Goal: Find specific page/section: Find specific page/section

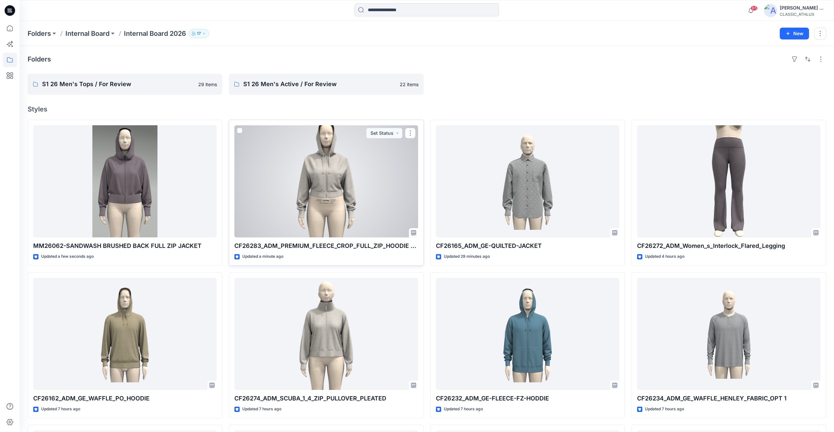
click at [361, 176] on div at bounding box center [325, 181] width 183 height 112
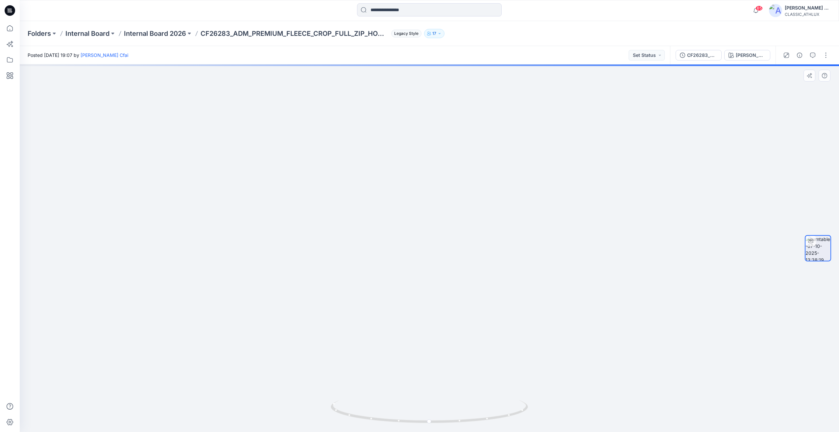
drag, startPoint x: 392, startPoint y: 124, endPoint x: 401, endPoint y: 219, distance: 95.5
click at [401, 219] on img at bounding box center [429, 227] width 373 height 409
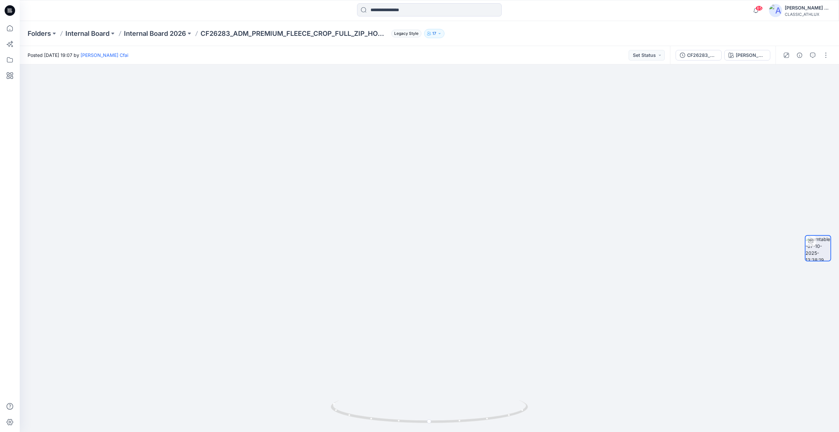
click at [177, 27] on div "Folders Internal Board Internal Board 2026 CF26283_ADM_PREMIUM_FLEECE_CROP_FULL…" at bounding box center [429, 33] width 819 height 25
click at [177, 29] on div "Folders Internal Board Internal Board 2026 CF26283_ADM_PREMIUM_FLEECE_CROP_FULL…" at bounding box center [429, 33] width 819 height 25
click at [176, 31] on p "Internal Board 2026" at bounding box center [155, 33] width 62 height 9
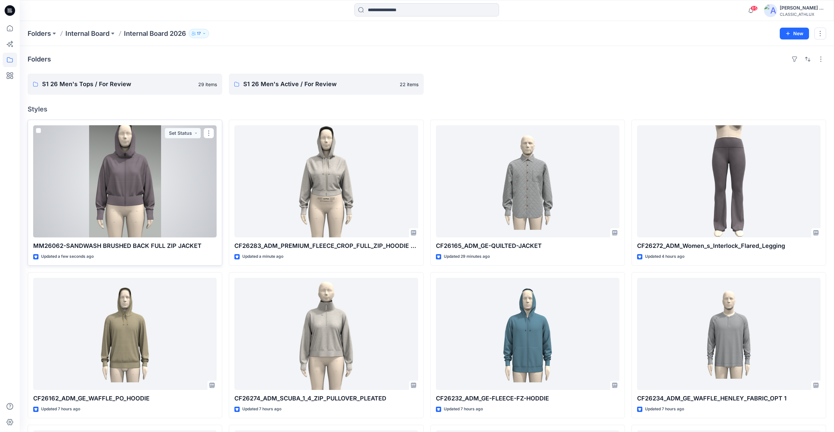
click at [149, 177] on div at bounding box center [124, 181] width 183 height 112
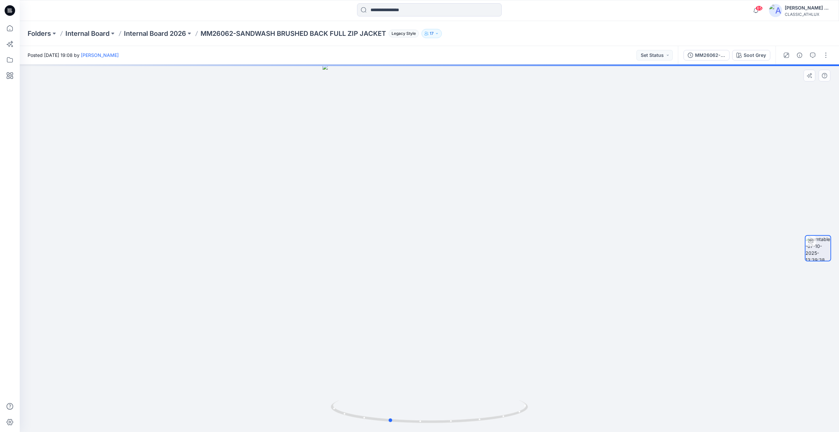
drag, startPoint x: 594, startPoint y: 302, endPoint x: 556, endPoint y: 292, distance: 39.5
click at [556, 292] on div at bounding box center [429, 248] width 819 height 368
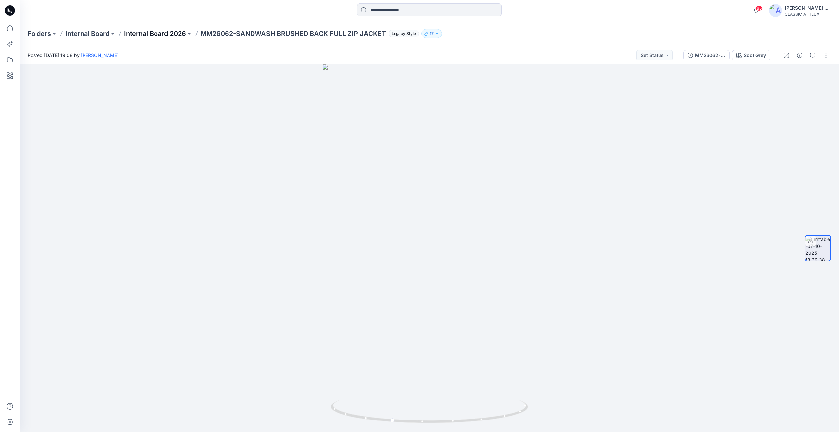
click at [175, 33] on p "Internal Board 2026" at bounding box center [155, 33] width 62 height 9
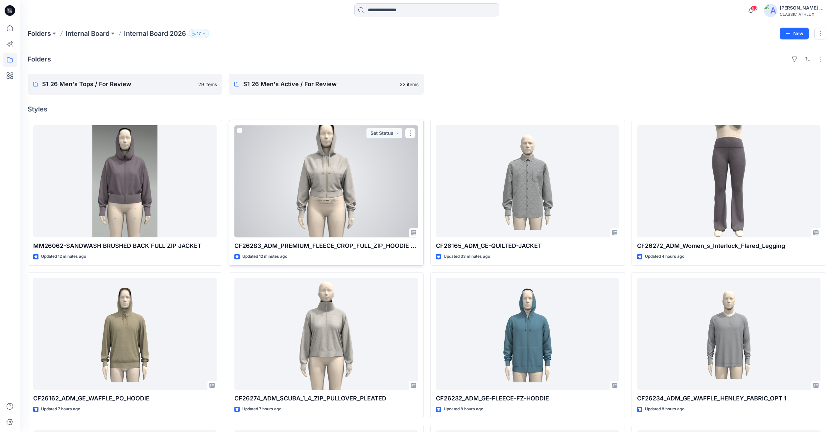
click at [353, 189] on div at bounding box center [325, 181] width 183 height 112
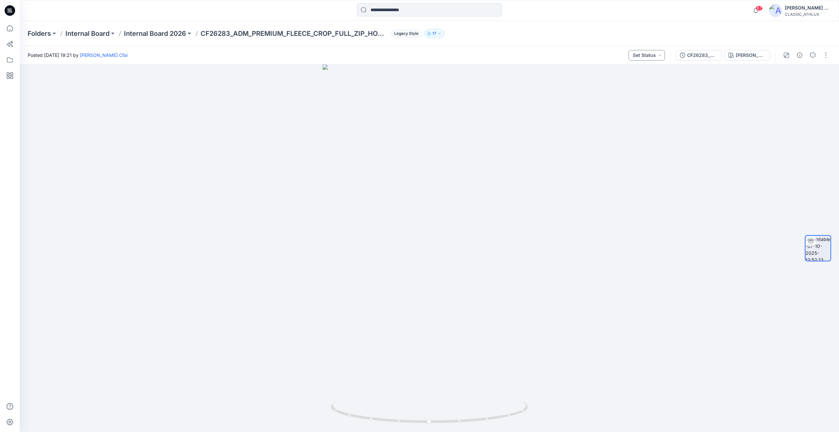
click at [640, 57] on button "Set Status" at bounding box center [647, 55] width 36 height 11
click at [632, 128] on p "Designer Need To Review" at bounding box center [637, 129] width 37 height 9
click at [707, 56] on div "CF26283_ADM_PREMIUM_FLEECE_CROP_FULL_ZIP_HOODIE OPT-2" at bounding box center [702, 55] width 30 height 7
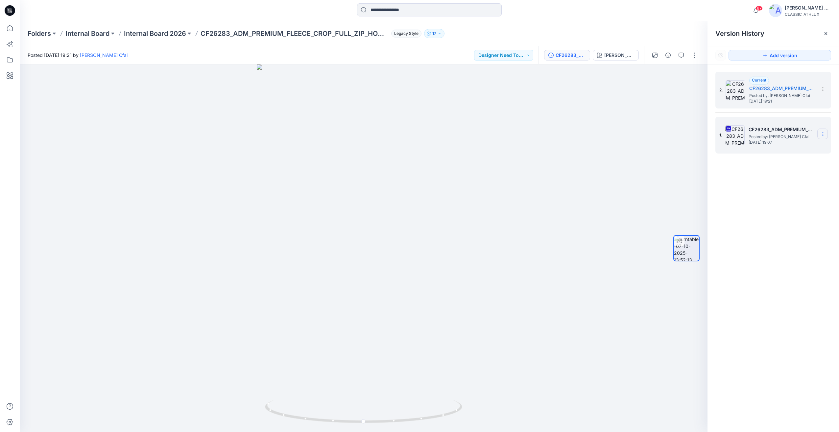
click at [824, 133] on icon at bounding box center [822, 134] width 5 height 5
click at [778, 205] on span "Delete Version" at bounding box center [777, 203] width 31 height 8
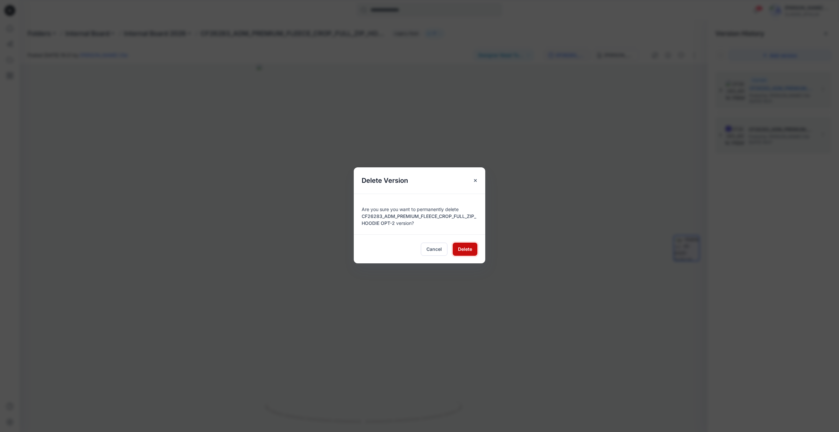
drag, startPoint x: 464, startPoint y: 251, endPoint x: 771, endPoint y: 158, distance: 321.2
click at [464, 251] on span "Delete" at bounding box center [465, 249] width 14 height 7
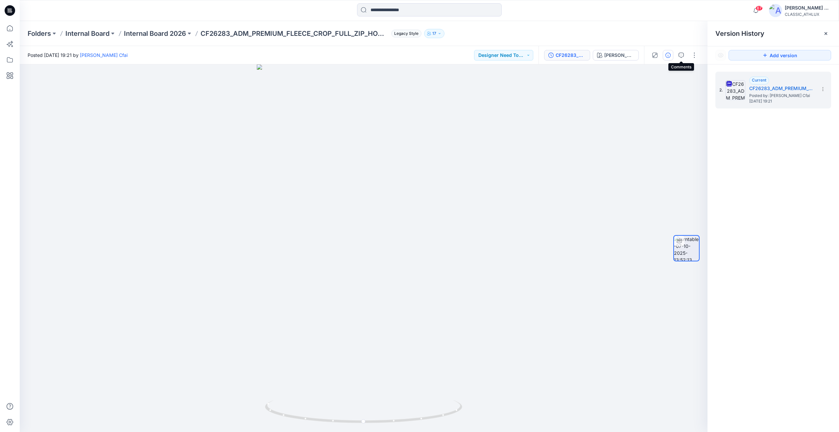
click at [667, 56] on icon "button" at bounding box center [668, 55] width 5 height 5
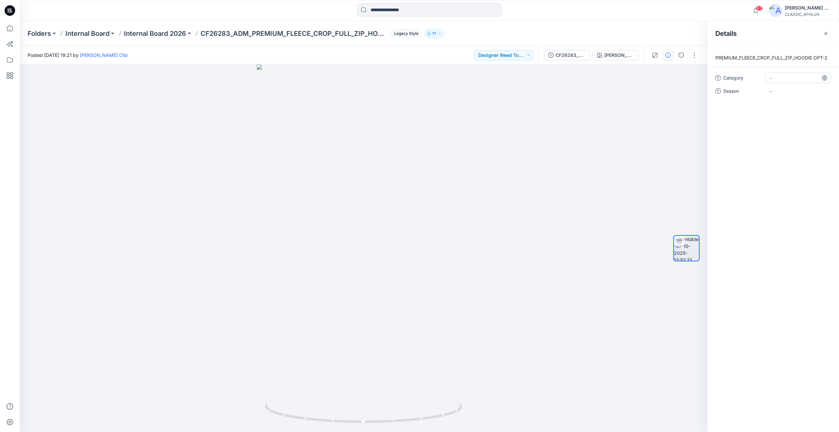
click at [781, 76] on span "-" at bounding box center [798, 78] width 57 height 7
click at [781, 76] on textarea at bounding box center [799, 78] width 66 height 11
type textarea "*"
type textarea "**********"
drag, startPoint x: 774, startPoint y: 77, endPoint x: 745, endPoint y: 110, distance: 43.8
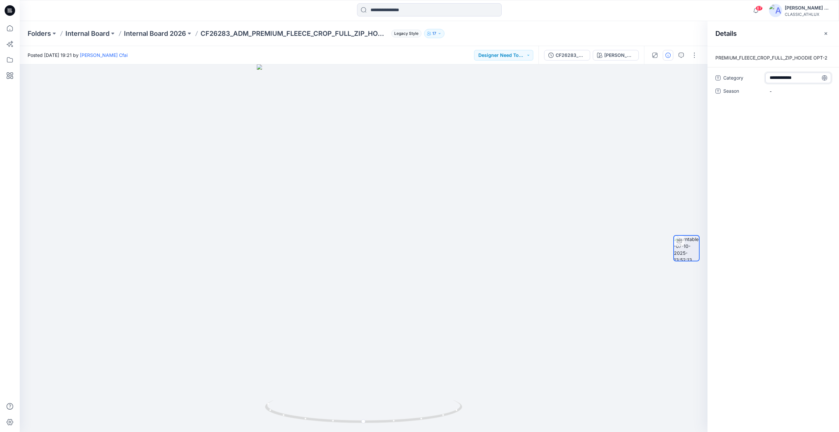
click at [741, 115] on div "**********" at bounding box center [774, 239] width 132 height 386
click at [775, 79] on span "Womens active" at bounding box center [798, 78] width 57 height 7
type textarea "**********"
click at [773, 92] on span "-" at bounding box center [798, 91] width 57 height 7
type textarea "*****"
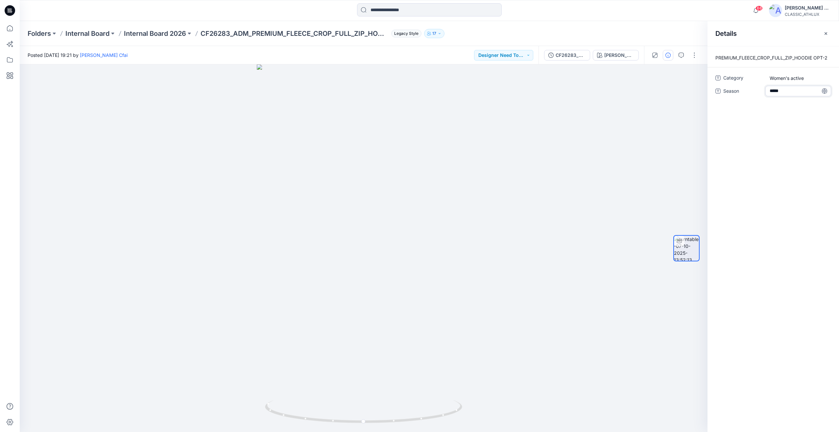
click at [784, 156] on div "PREMIUM_FLEECE_CROP_FULL_ZIP_HOODIE OPT-2 Category Women's active Season *****" at bounding box center [774, 239] width 132 height 386
click at [174, 35] on p "Internal Board 2026" at bounding box center [155, 33] width 62 height 9
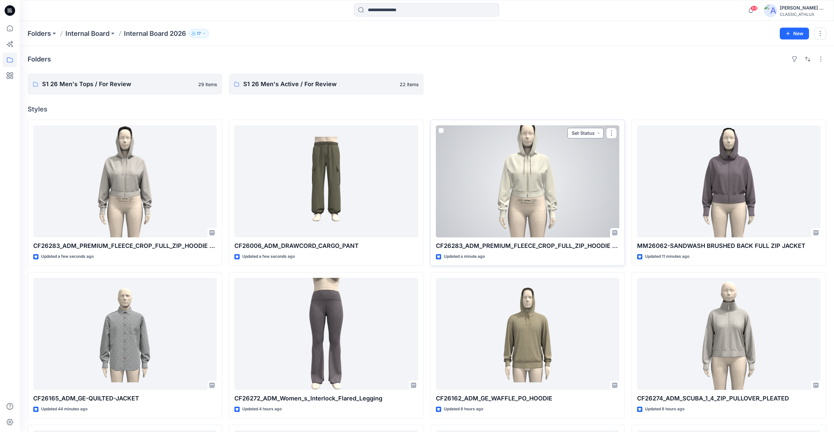
click at [581, 138] on button "Set Status" at bounding box center [586, 133] width 36 height 11
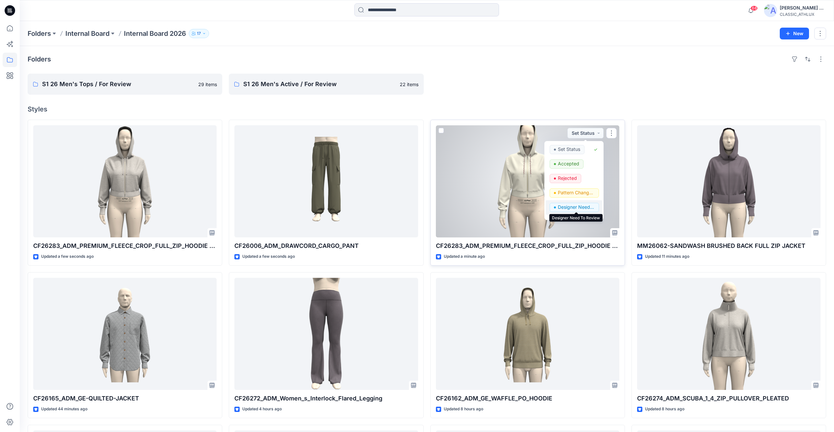
click at [571, 207] on p "Designer Need To Review" at bounding box center [576, 207] width 37 height 9
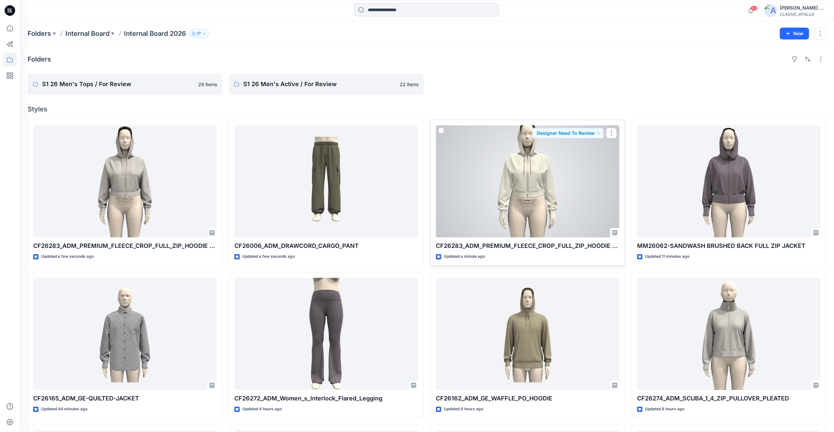
click at [583, 160] on div at bounding box center [527, 181] width 183 height 112
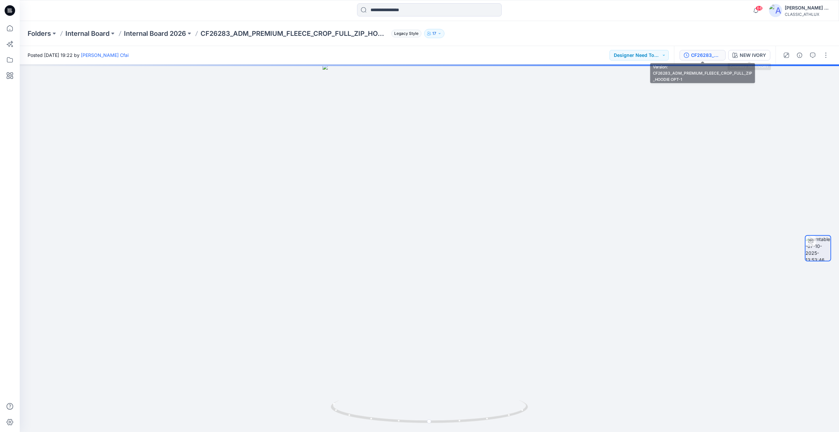
click at [693, 56] on div "CF26283_ADM_PREMIUM_FLEECE_CROP_FULL_ZIP_HOODIE OPT-1" at bounding box center [706, 55] width 30 height 7
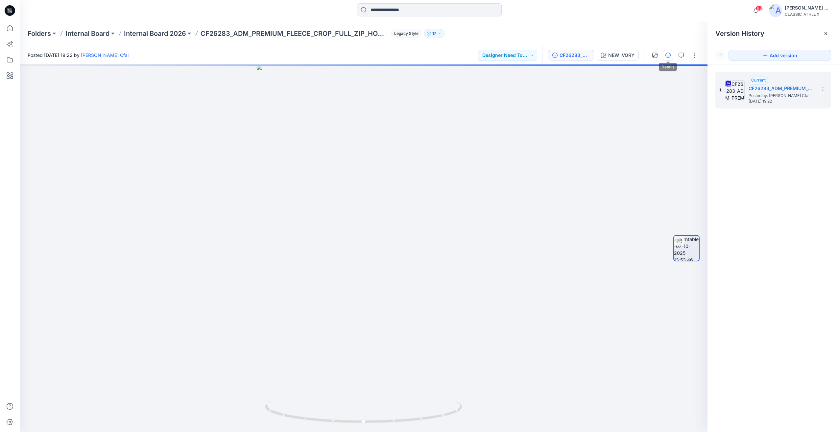
click at [666, 56] on icon "button" at bounding box center [668, 55] width 5 height 5
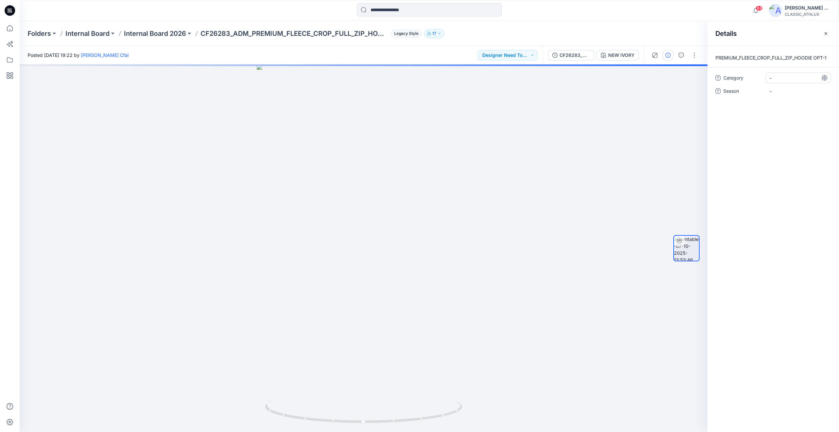
click at [774, 79] on span "-" at bounding box center [798, 78] width 57 height 7
type textarea "**********"
click at [785, 92] on span "-" at bounding box center [798, 91] width 57 height 7
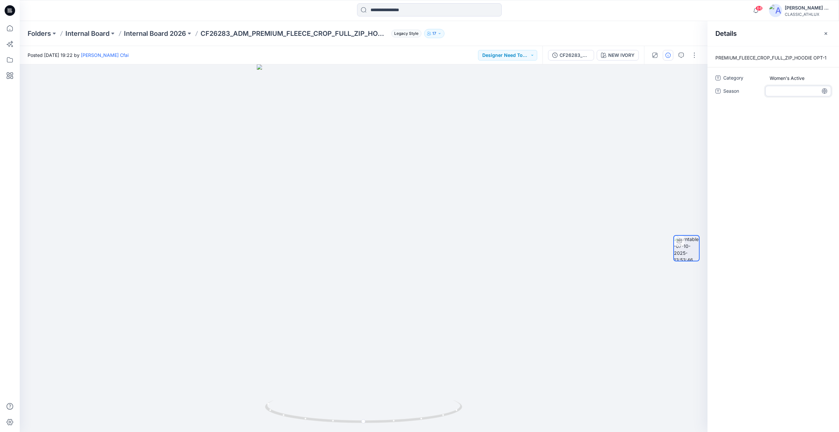
click at [773, 90] on textarea at bounding box center [799, 91] width 66 height 11
type textarea "*****"
click at [667, 10] on div "68 Notifications Your style CF26272_ADM_Women_s_Interlock_Flared_Legging is rea…" at bounding box center [429, 10] width 819 height 14
click at [584, 183] on div at bounding box center [364, 248] width 688 height 368
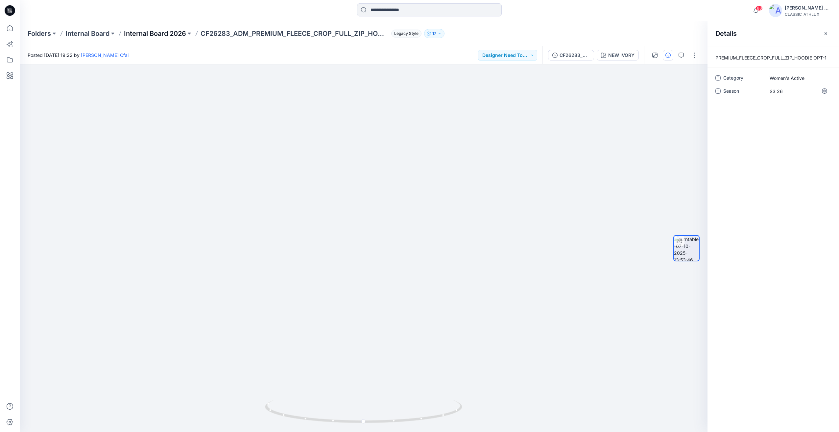
click at [165, 37] on p "Internal Board 2026" at bounding box center [155, 33] width 62 height 9
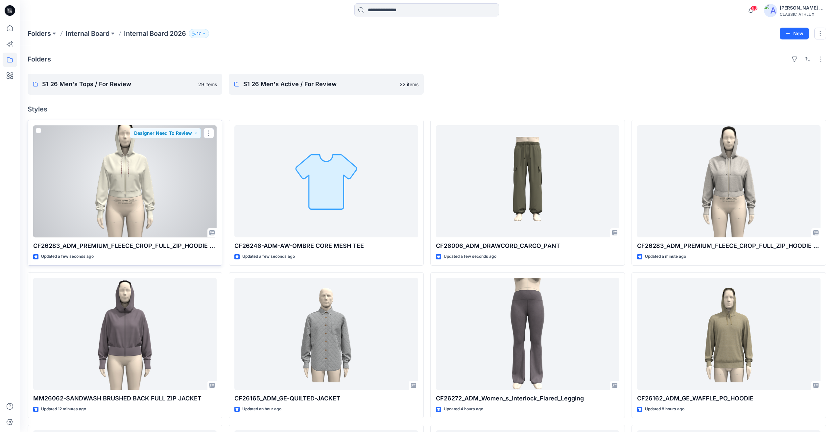
click at [193, 211] on div at bounding box center [124, 181] width 183 height 112
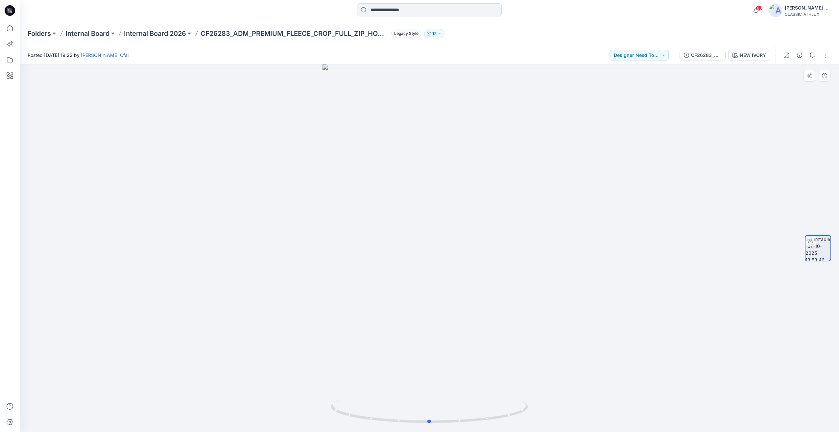
click at [205, 247] on div at bounding box center [429, 248] width 819 height 368
click at [157, 11] on div at bounding box center [122, 10] width 205 height 14
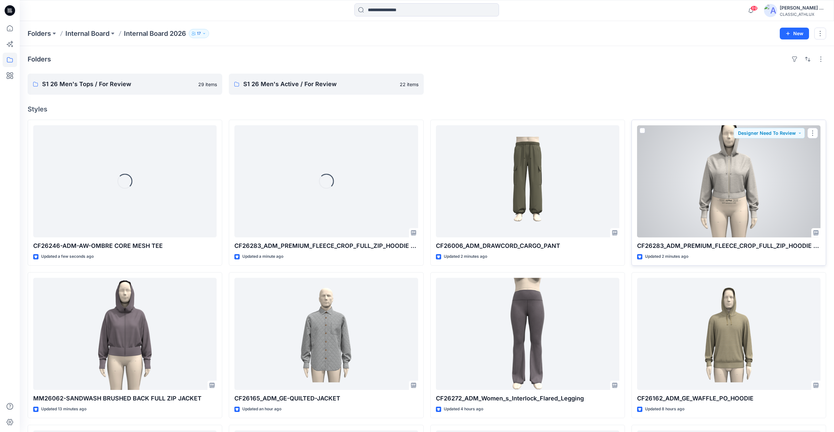
click at [742, 187] on div at bounding box center [728, 181] width 183 height 112
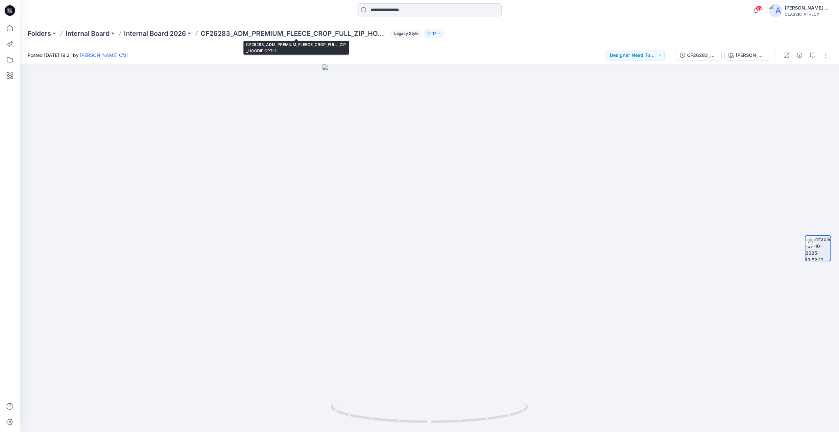
drag, startPoint x: 227, startPoint y: 35, endPoint x: 209, endPoint y: 35, distance: 18.1
click at [227, 35] on p "CF26283_ADM_PREMIUM_FLEECE_CROP_FULL_ZIP_HOODIE OPT-2" at bounding box center [295, 33] width 188 height 9
click at [164, 35] on p "Internal Board 2026" at bounding box center [155, 33] width 62 height 9
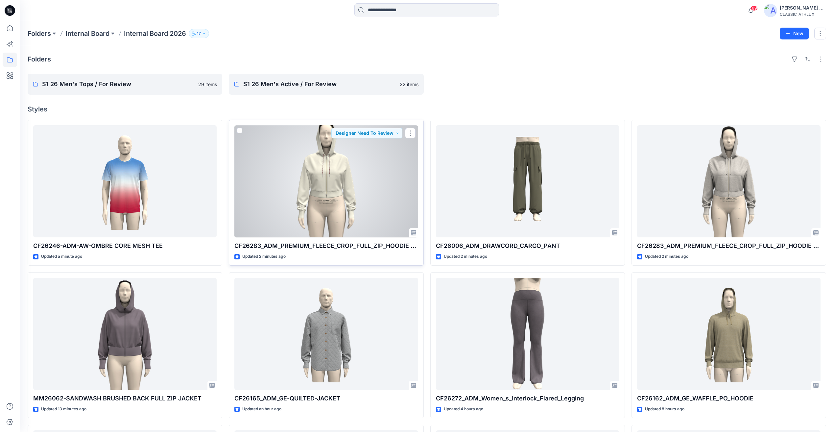
click at [352, 182] on div at bounding box center [325, 181] width 183 height 112
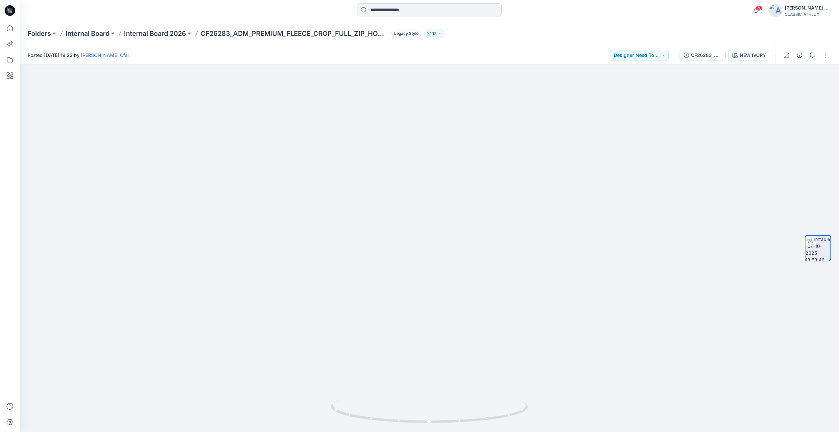
click at [159, 25] on div "Folders Internal Board Internal Board 2026 CF26283_ADM_PREMIUM_FLEECE_CROP_FULL…" at bounding box center [429, 33] width 819 height 25
click at [157, 38] on div "Folders Internal Board Internal Board 2026 CF26283_ADM_PREMIUM_FLEECE_CROP_FULL…" at bounding box center [429, 33] width 819 height 25
click at [160, 35] on p "Internal Board 2026" at bounding box center [155, 33] width 62 height 9
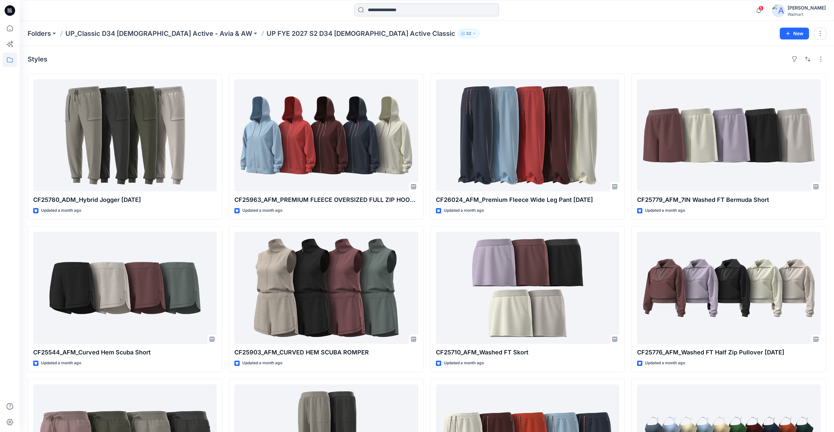
click at [409, 14] on input at bounding box center [426, 9] width 145 height 13
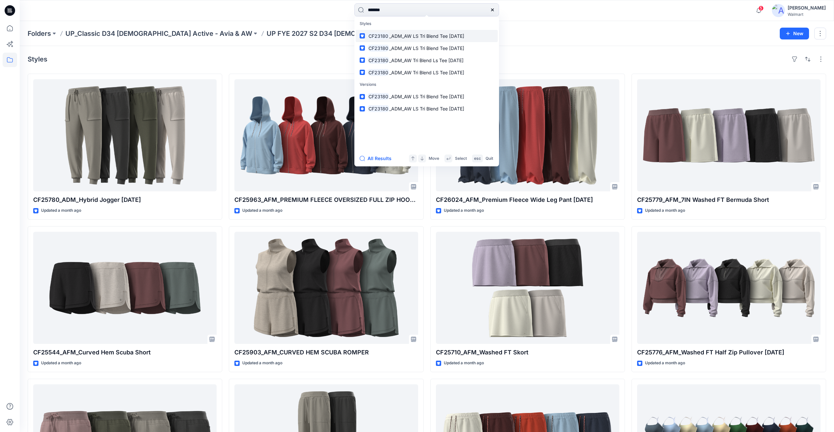
type input "*******"
click at [432, 40] on link "CF23180 _ADM_AW LS Tri Blend Tee 17SEP23" at bounding box center [427, 36] width 142 height 12
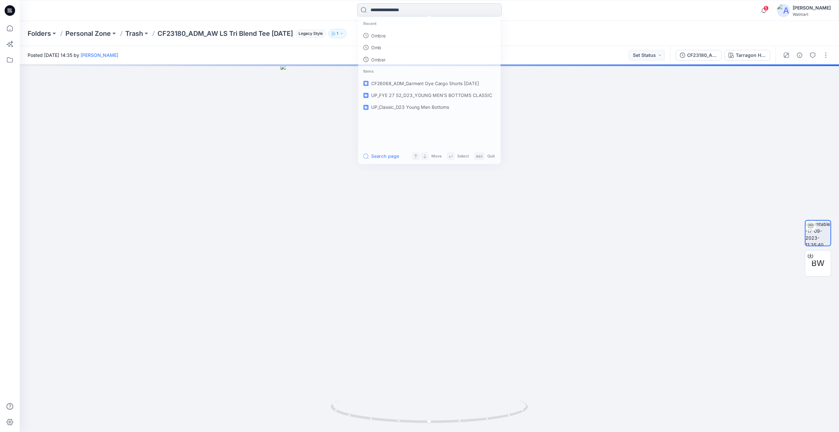
click at [420, 12] on input at bounding box center [429, 9] width 145 height 13
click at [391, 36] on link "cf23180" at bounding box center [429, 36] width 142 height 12
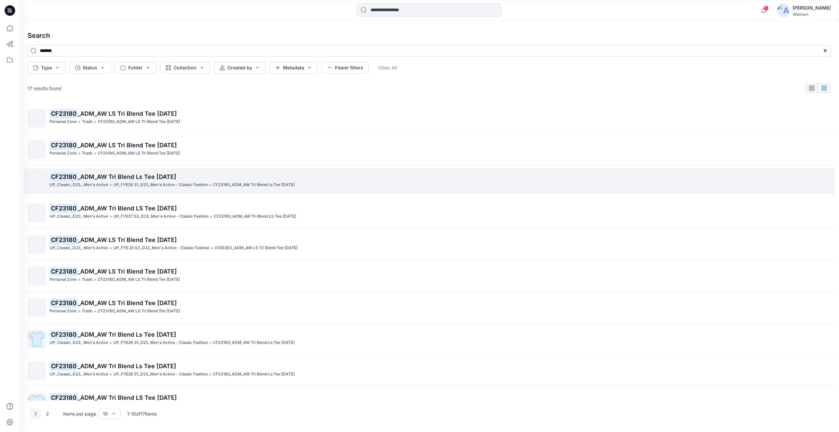
click at [121, 178] on span "_ADM_AW Tri Blend Ls Tee 01MAY24" at bounding box center [127, 176] width 99 height 7
